Goal: Information Seeking & Learning: Learn about a topic

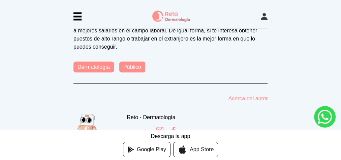
scroll to position [687, 0]
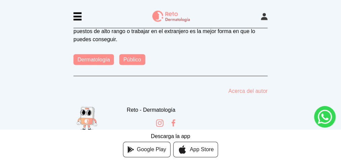
click at [73, 65] on link "Dermatología" at bounding box center [93, 59] width 40 height 11
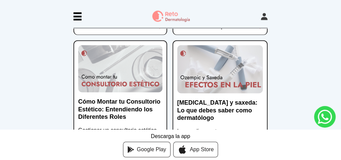
scroll to position [727, 0]
